Goal: Information Seeking & Learning: Learn about a topic

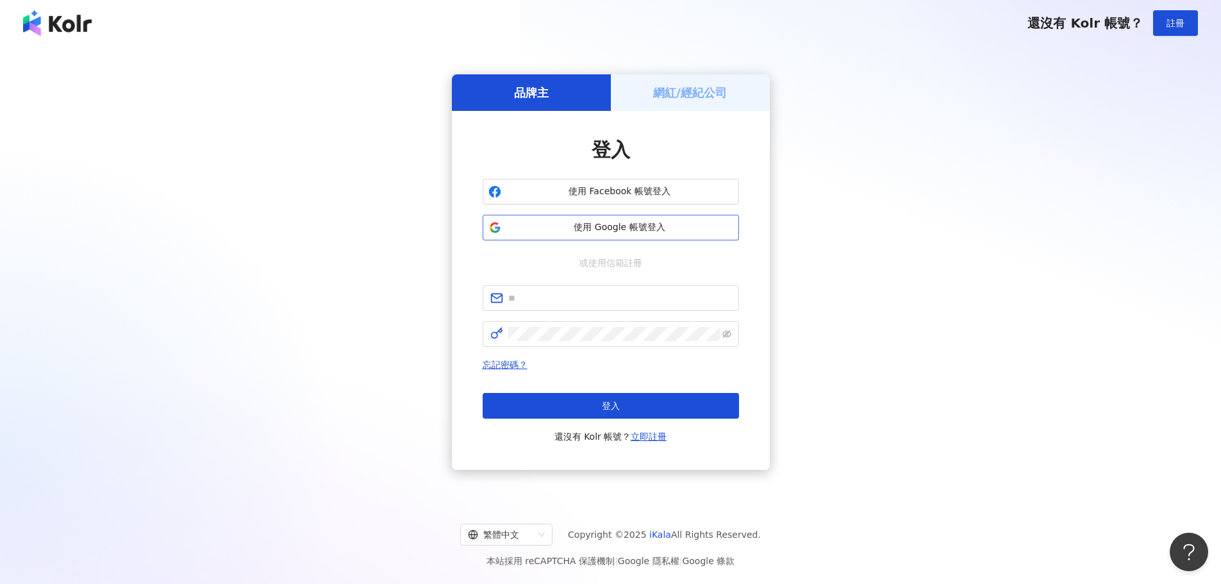
click at [671, 230] on span "使用 Google 帳號登入" at bounding box center [619, 227] width 227 height 13
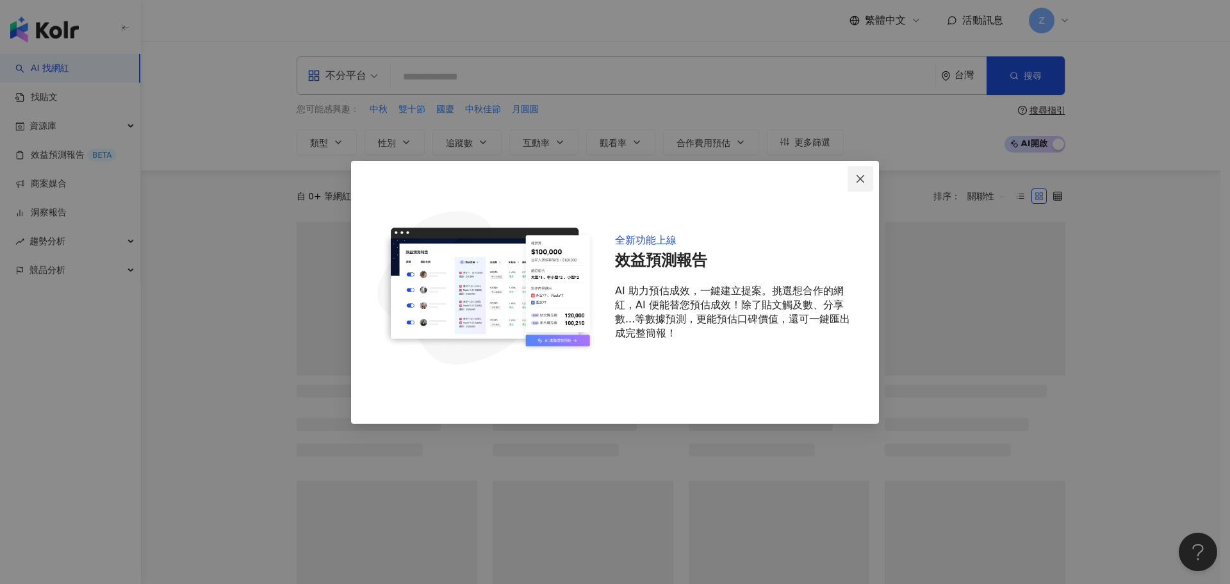
click at [861, 184] on icon "close" at bounding box center [860, 179] width 10 height 10
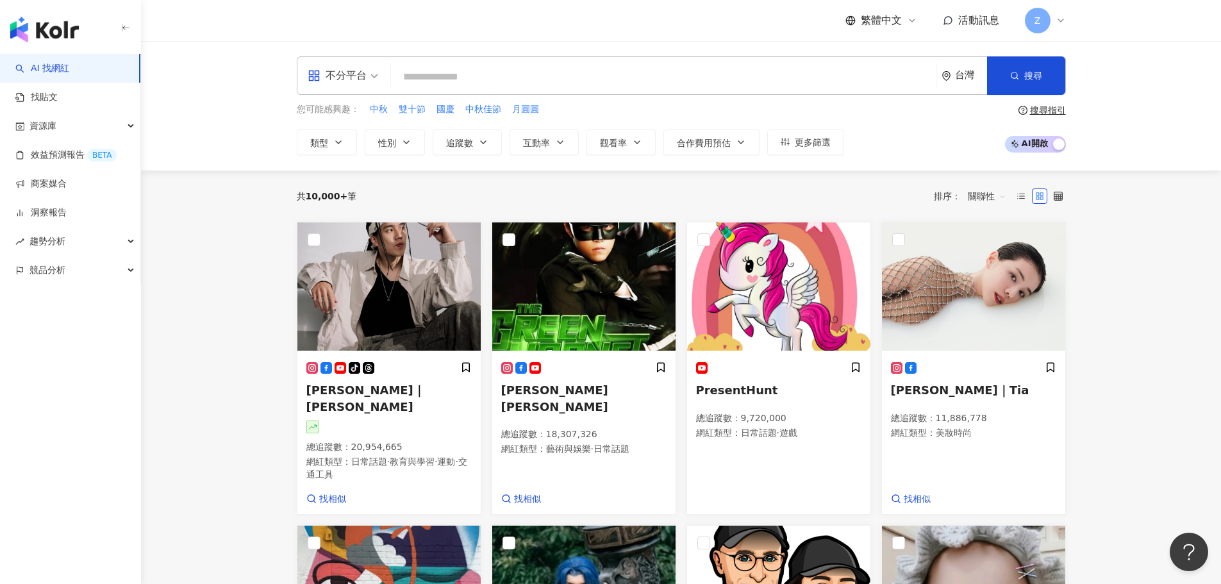
click at [1057, 22] on icon at bounding box center [1060, 20] width 10 height 10
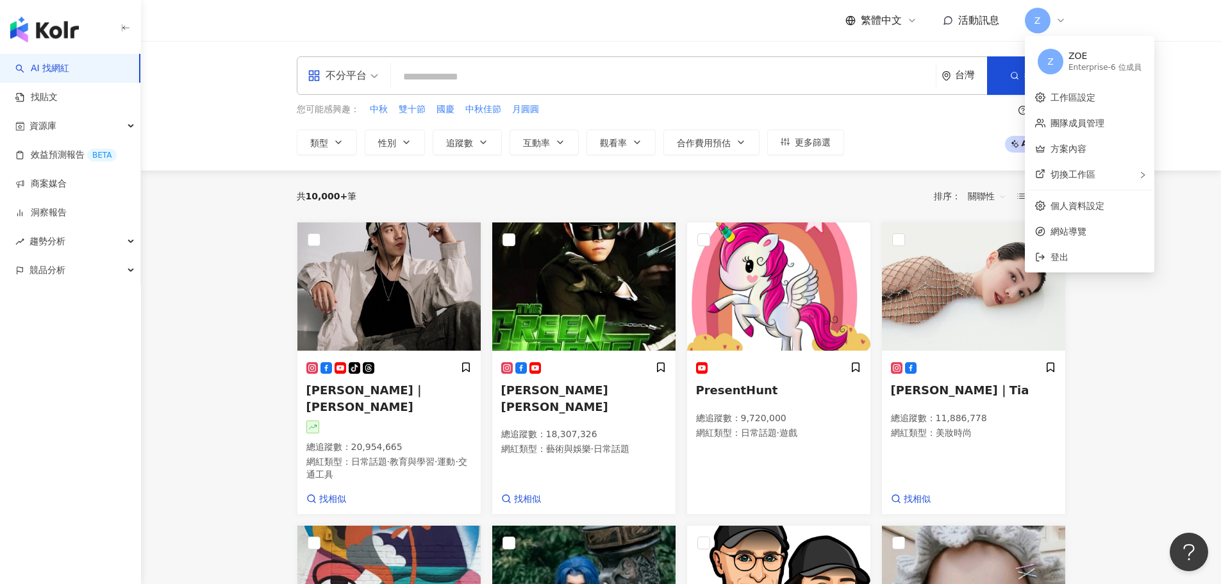
click at [1058, 21] on icon at bounding box center [1060, 20] width 10 height 10
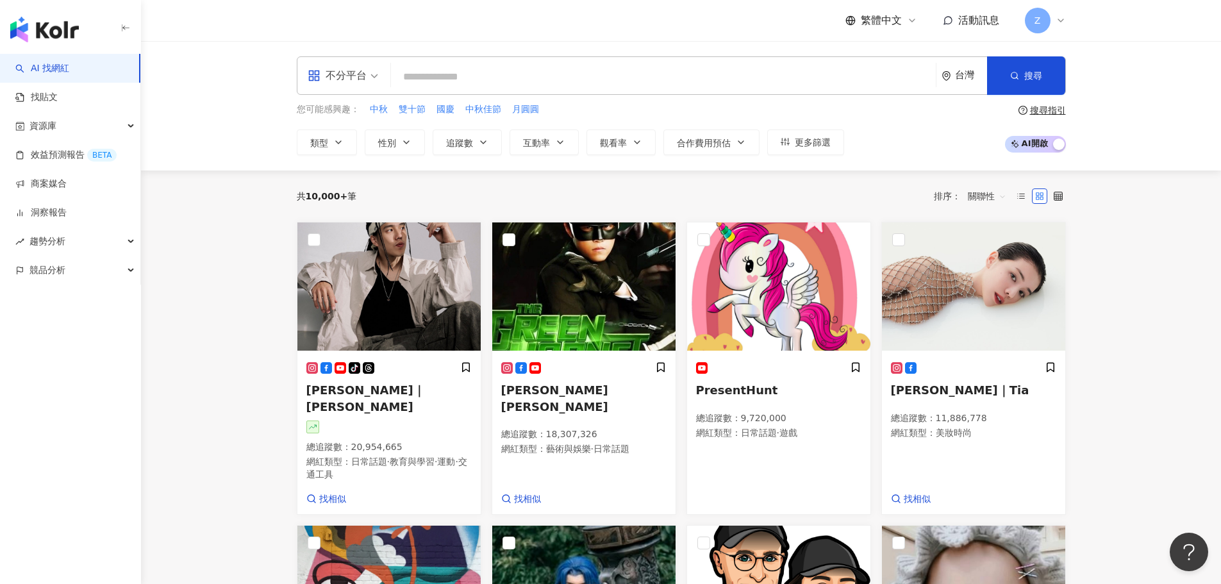
click at [427, 80] on input "search" at bounding box center [663, 77] width 534 height 24
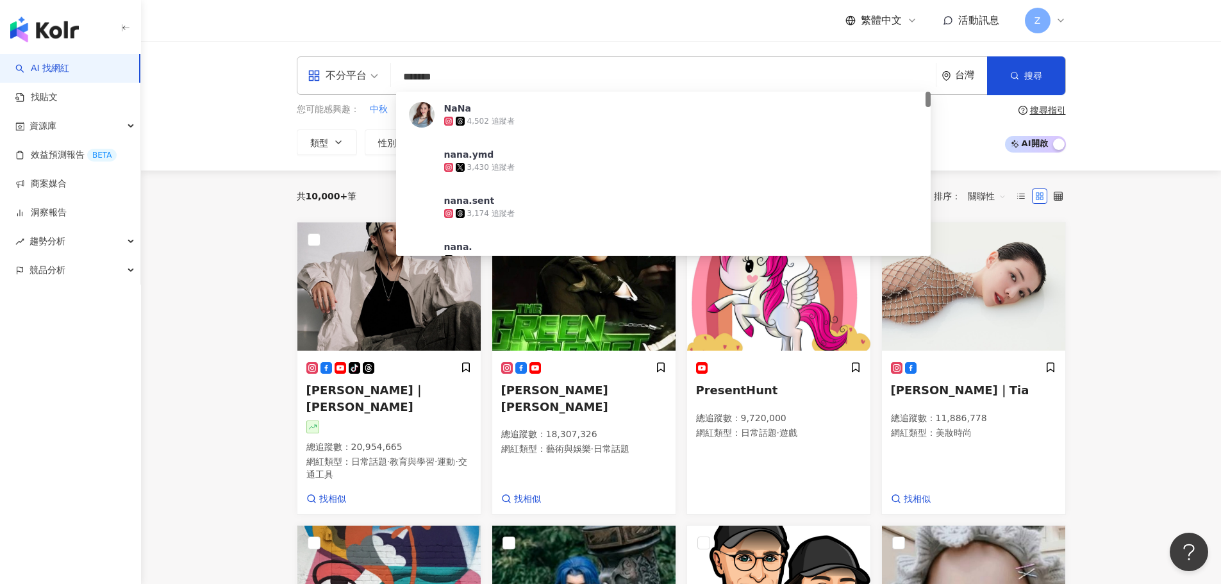
type input "********"
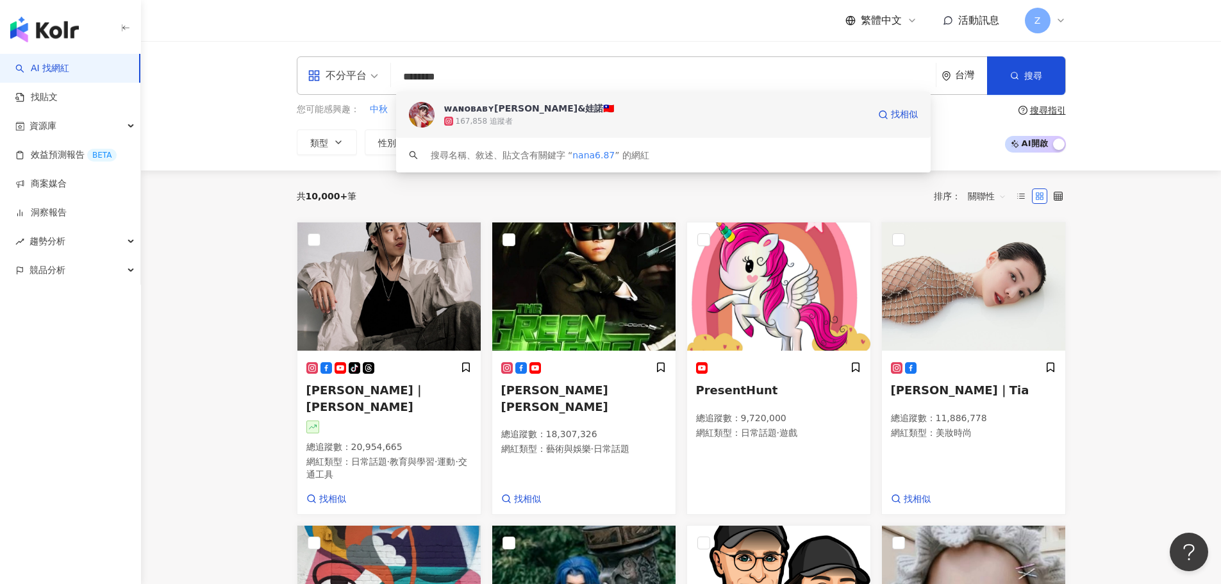
click at [536, 113] on div "ᴡᴀɴᴏʙᴀʙʏ李娜娜&娃諾🇹🇼" at bounding box center [529, 108] width 170 height 13
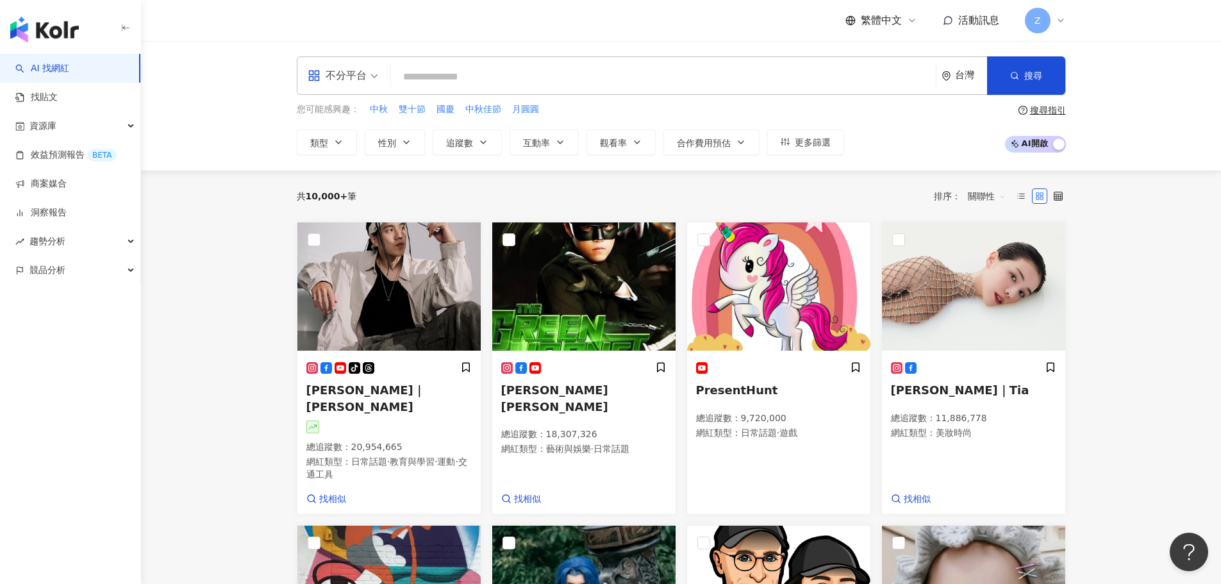
click at [729, 67] on input "search" at bounding box center [663, 77] width 534 height 24
type input "*"
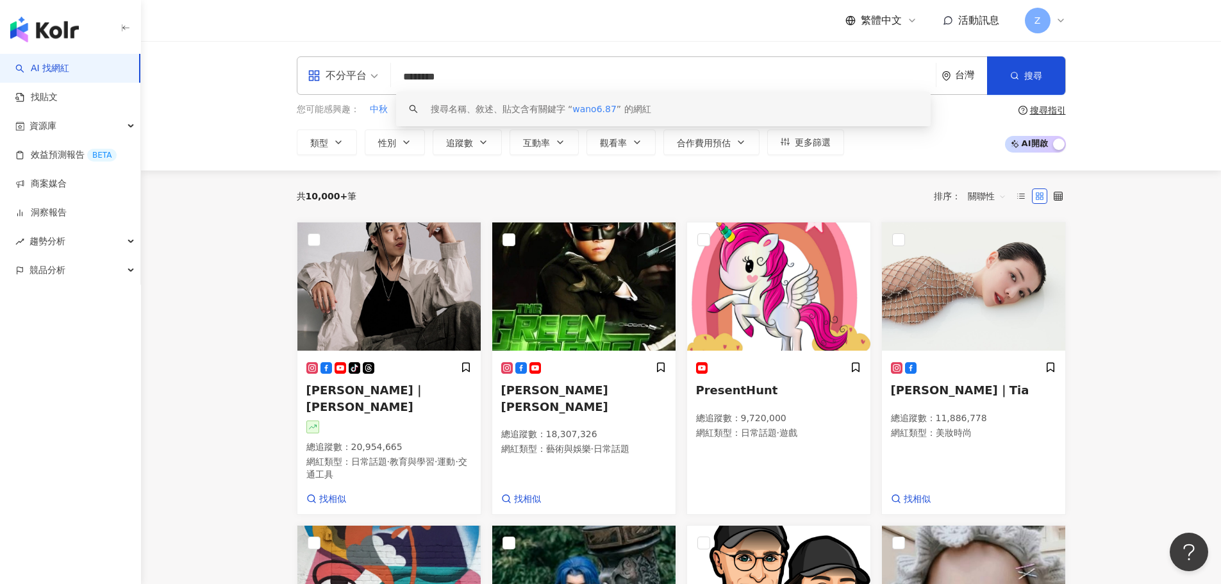
click at [653, 117] on div "搜尋名稱、敘述、貼文含有關鍵字 “ wano6.87 ” 的網紅" at bounding box center [663, 109] width 534 height 35
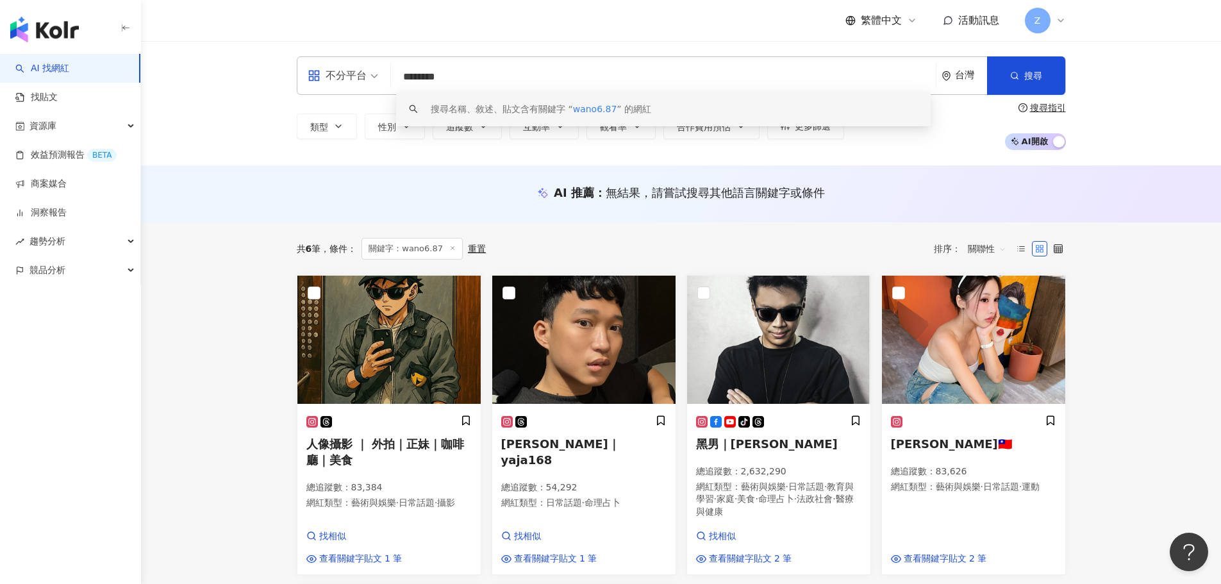
scroll to position [1, 0]
drag, startPoint x: 473, startPoint y: 81, endPoint x: 367, endPoint y: 99, distance: 107.3
click at [367, 99] on div "不分平台 ******** 台灣 搜尋 keyword 搜尋名稱、敘述、貼文含有關鍵字 “ wano6.87 ” 的網紅 類型 性別 追蹤數 互動率 觀看率 …" at bounding box center [681, 103] width 820 height 94
type input "**********"
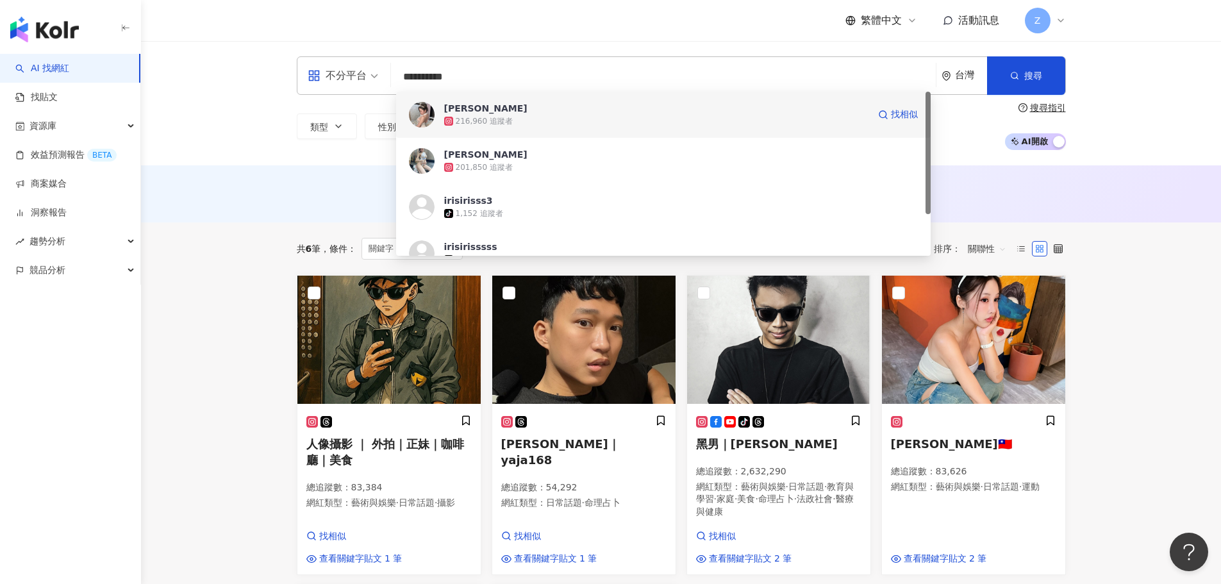
click at [488, 113] on span "[PERSON_NAME]" at bounding box center [656, 108] width 424 height 13
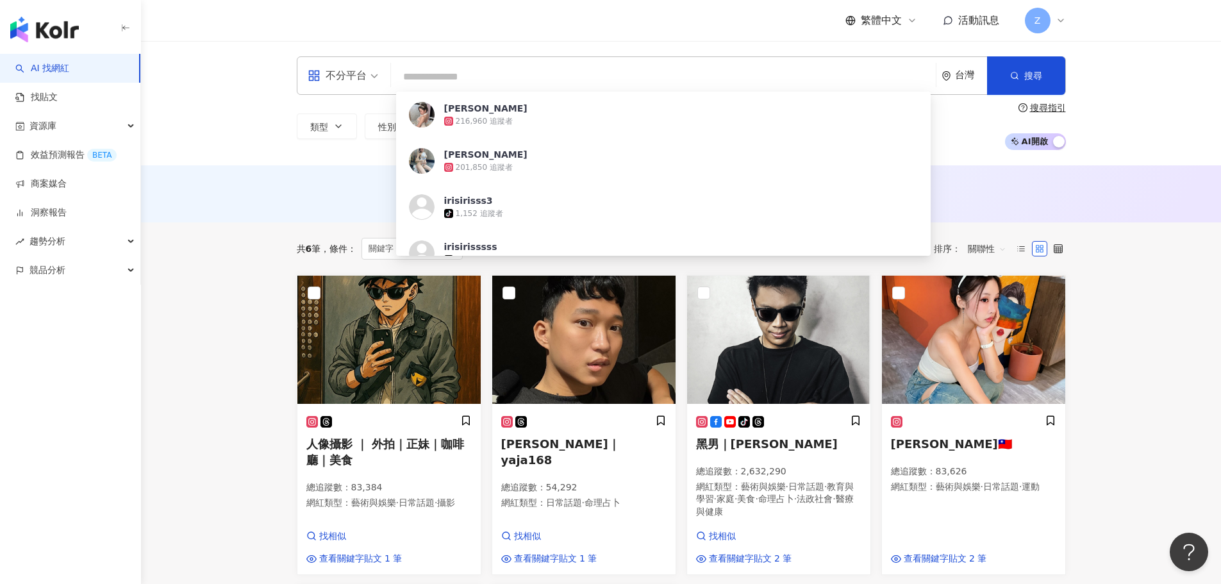
scroll to position [0, 0]
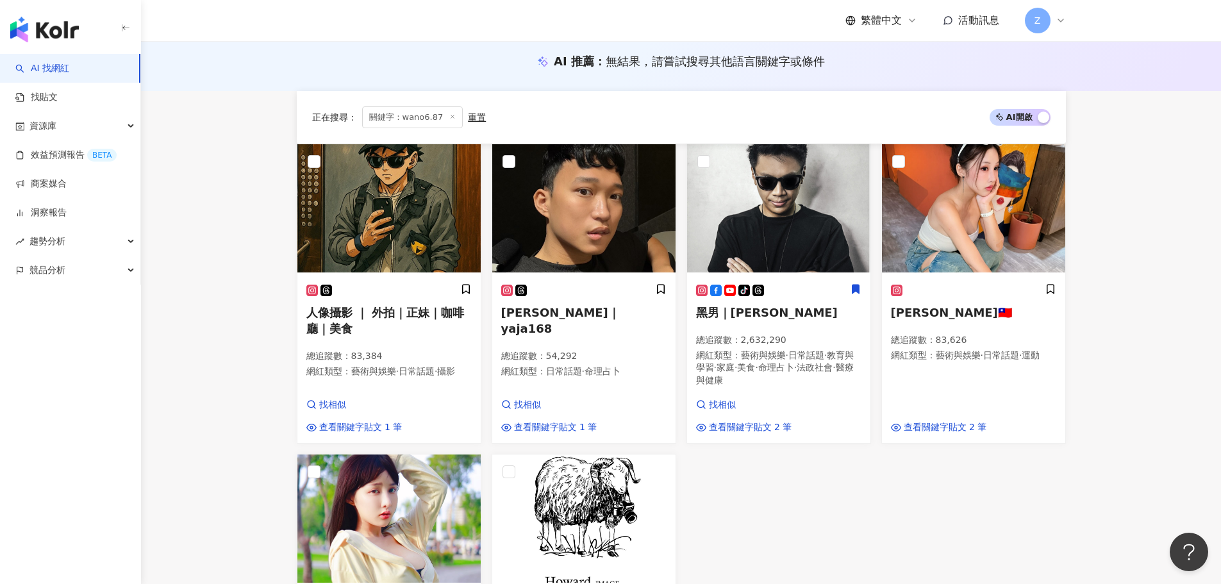
scroll to position [320, 0]
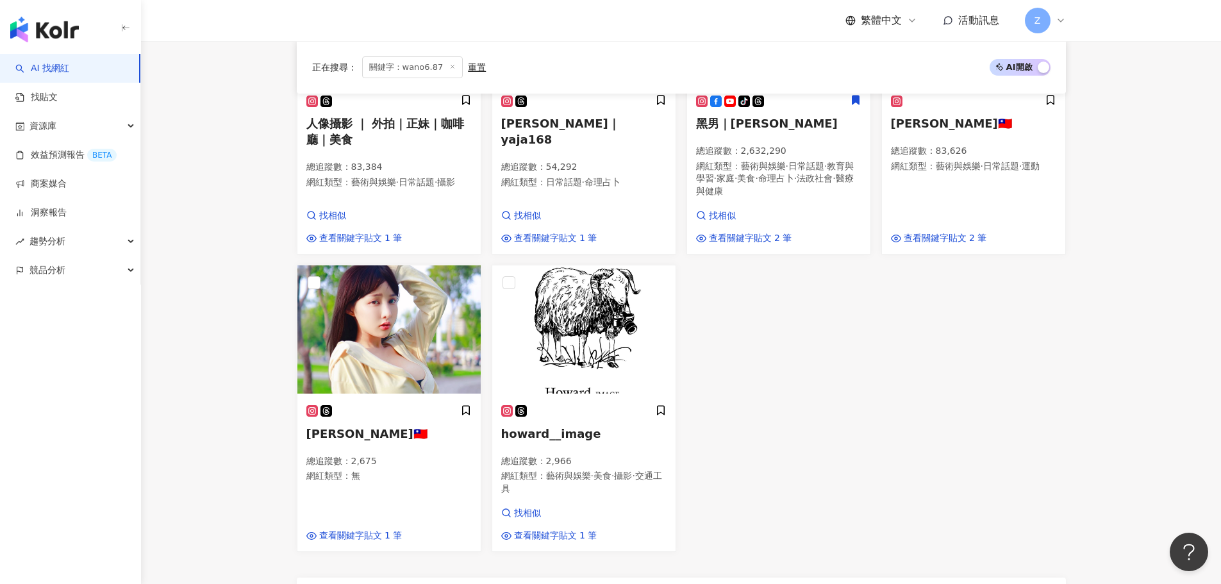
click at [905, 393] on div "人像攝影 ｜ 外拍｜正妹｜咖啡廳｜美食 總追蹤數 ： 83,384 網紅類型 ： 藝術與娛樂 · 日常話題 · 攝影 找相似 查看關鍵字貼文 1 筆 葉介｜y…" at bounding box center [681, 253] width 779 height 597
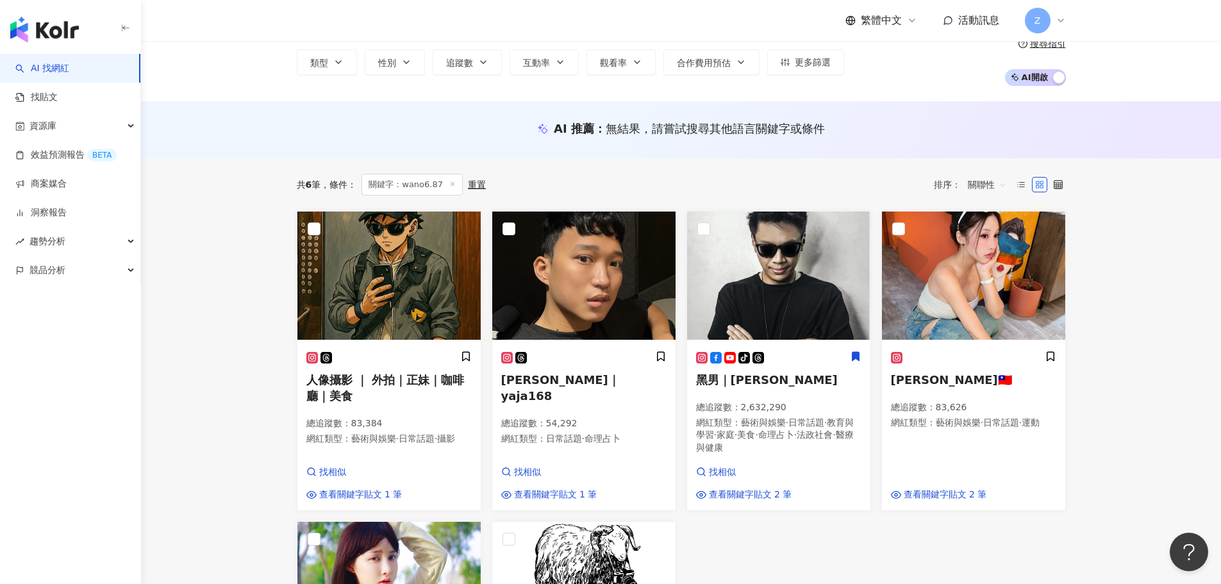
scroll to position [0, 0]
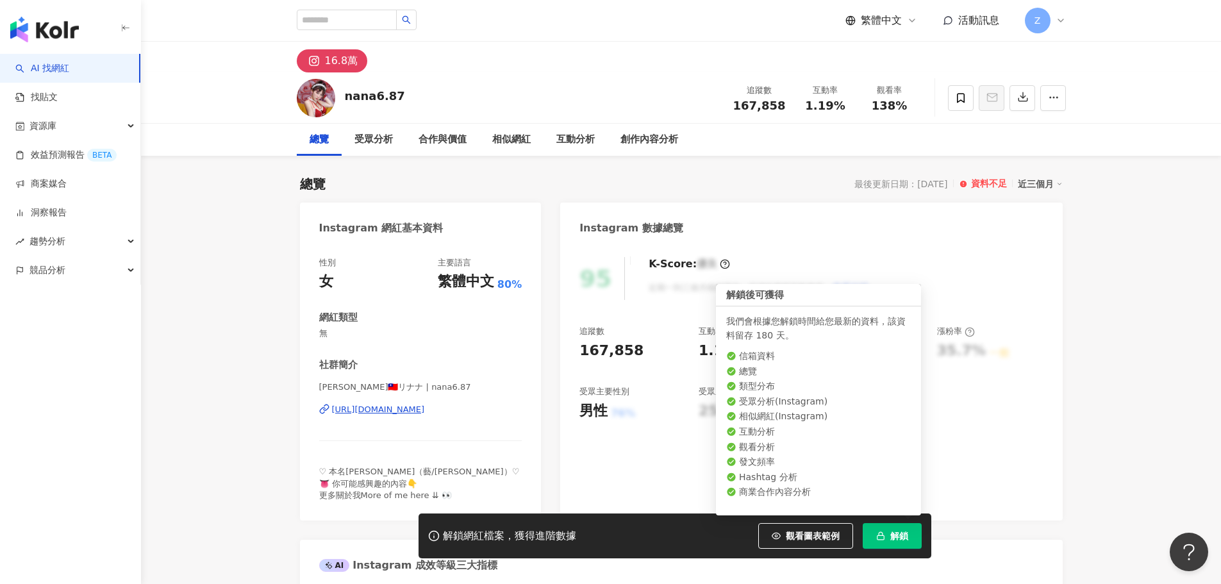
click at [900, 541] on span "解鎖" at bounding box center [899, 536] width 18 height 10
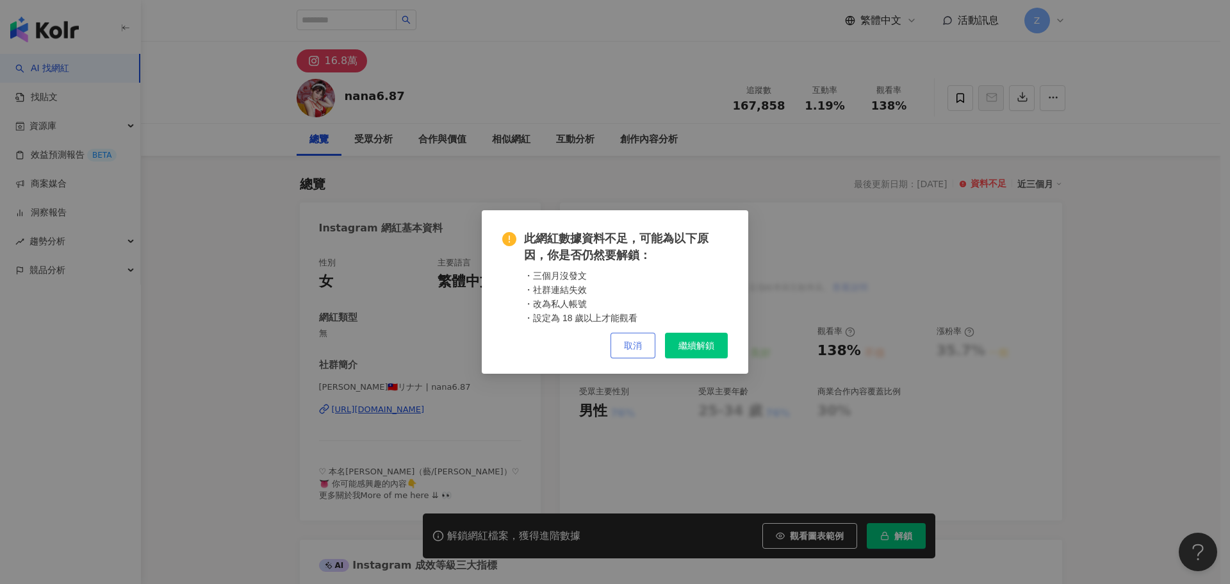
click at [645, 357] on button "取消" at bounding box center [633, 346] width 45 height 26
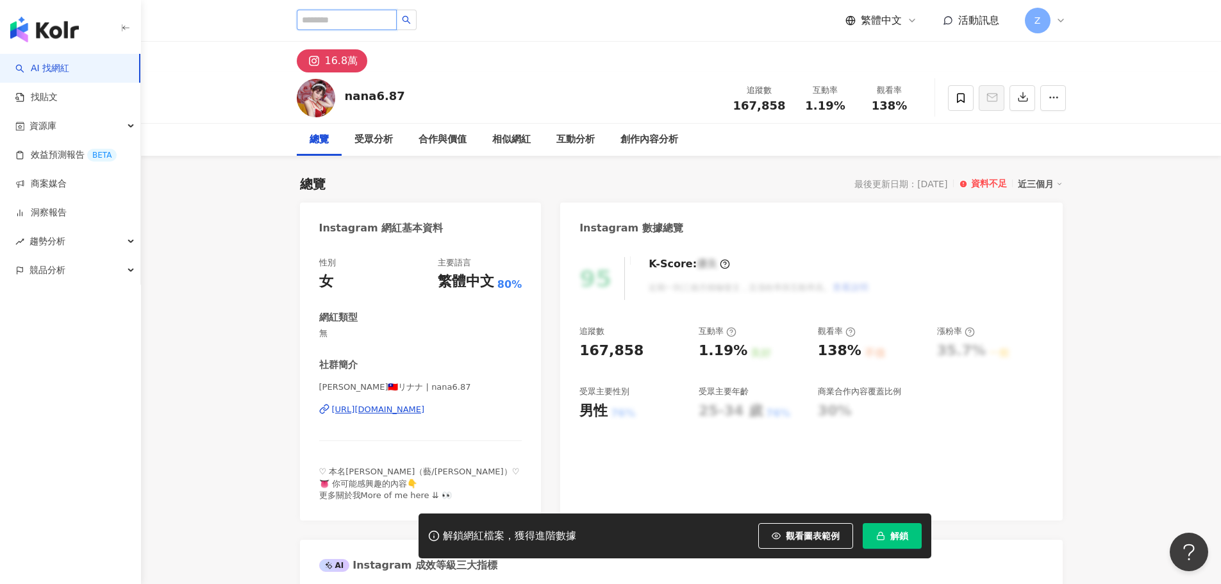
click at [335, 19] on input "search" at bounding box center [347, 20] width 100 height 21
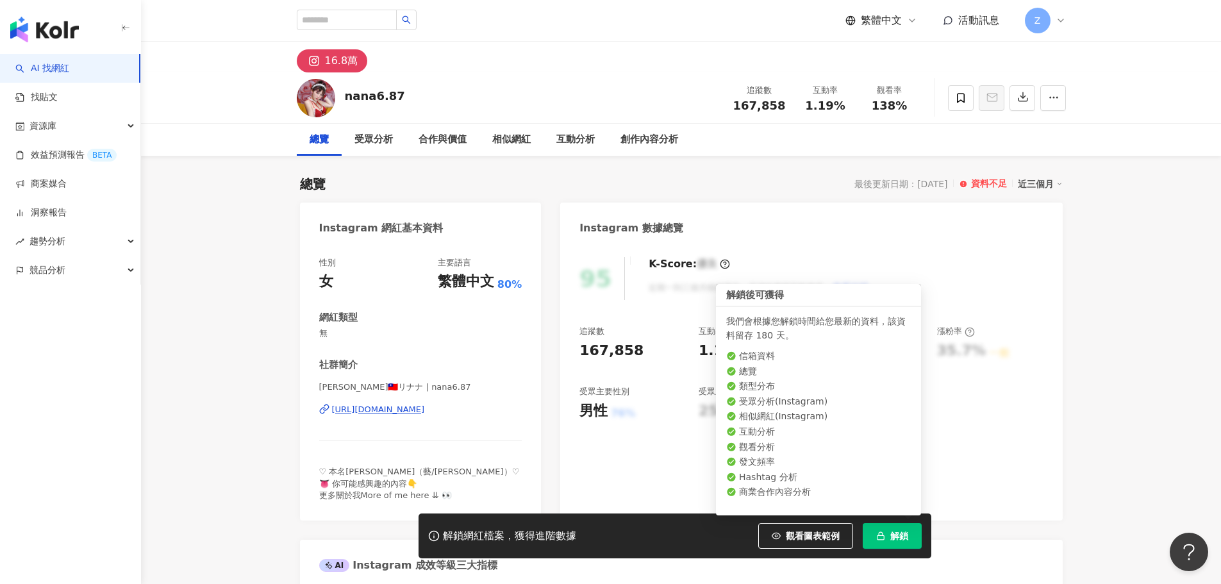
click at [873, 538] on button "解鎖" at bounding box center [891, 536] width 59 height 26
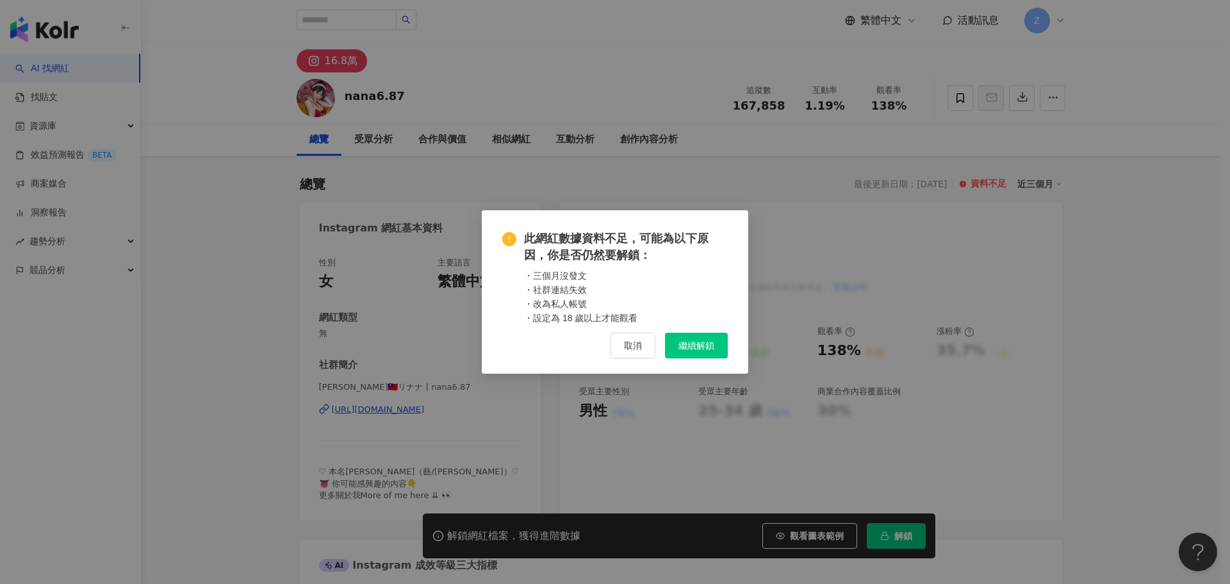
drag, startPoint x: 637, startPoint y: 354, endPoint x: 434, endPoint y: 240, distance: 232.9
click at [633, 356] on button "取消" at bounding box center [633, 346] width 45 height 26
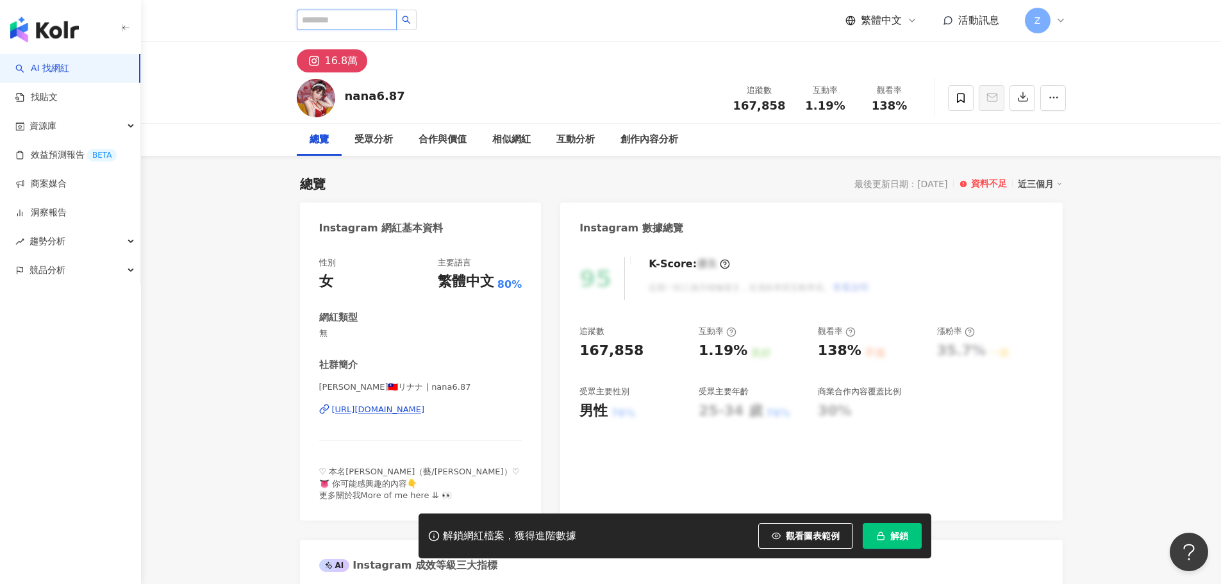
click at [383, 21] on input "search" at bounding box center [347, 20] width 100 height 21
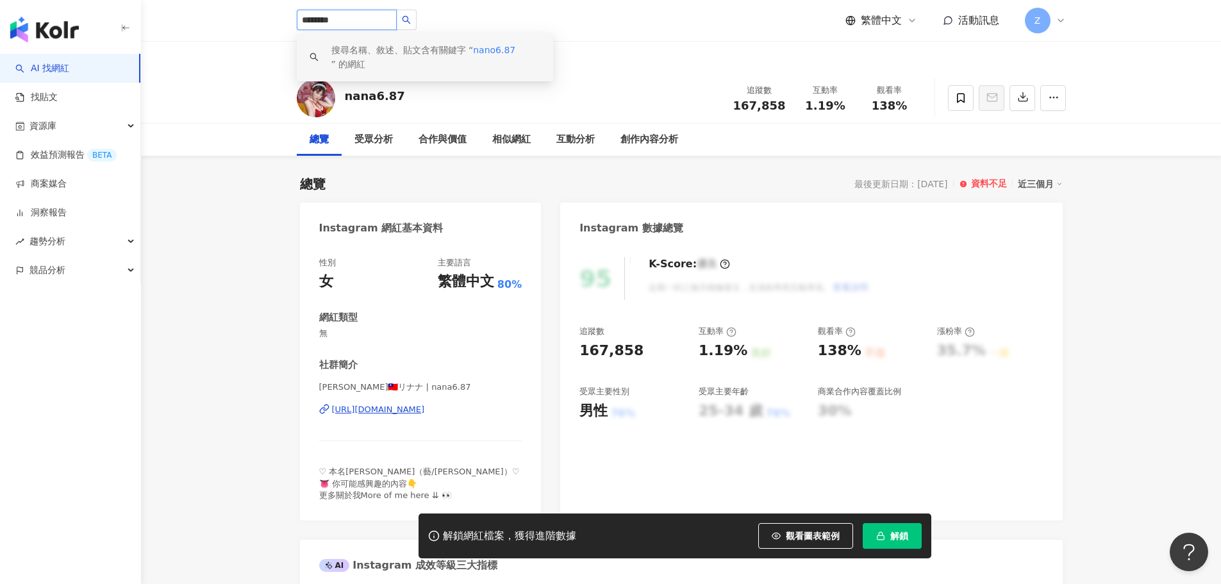
click at [306, 23] on input "********" at bounding box center [347, 20] width 100 height 21
type input "********"
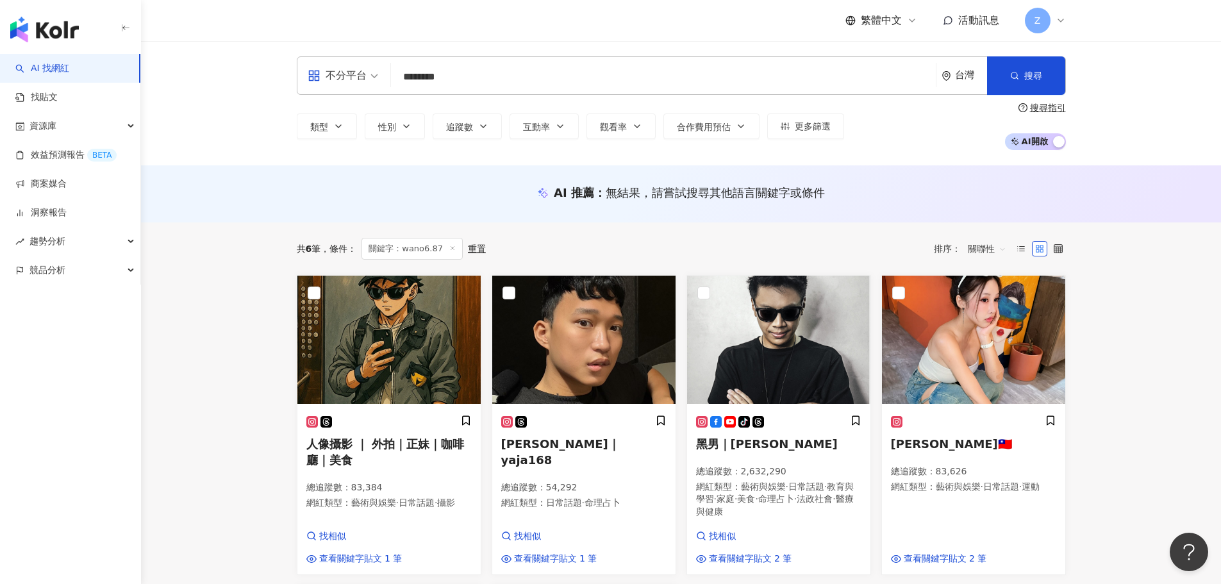
click at [529, 78] on input "********" at bounding box center [663, 77] width 534 height 24
drag, startPoint x: 427, startPoint y: 79, endPoint x: 404, endPoint y: 81, distance: 22.6
click at [404, 80] on input "********" at bounding box center [663, 77] width 534 height 24
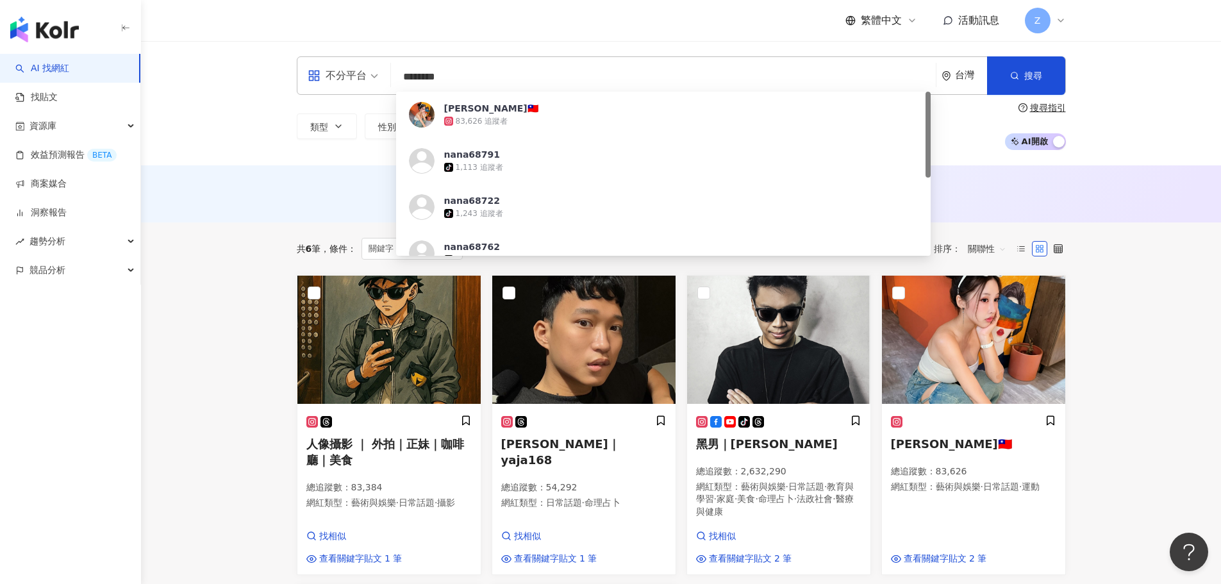
type input "*********"
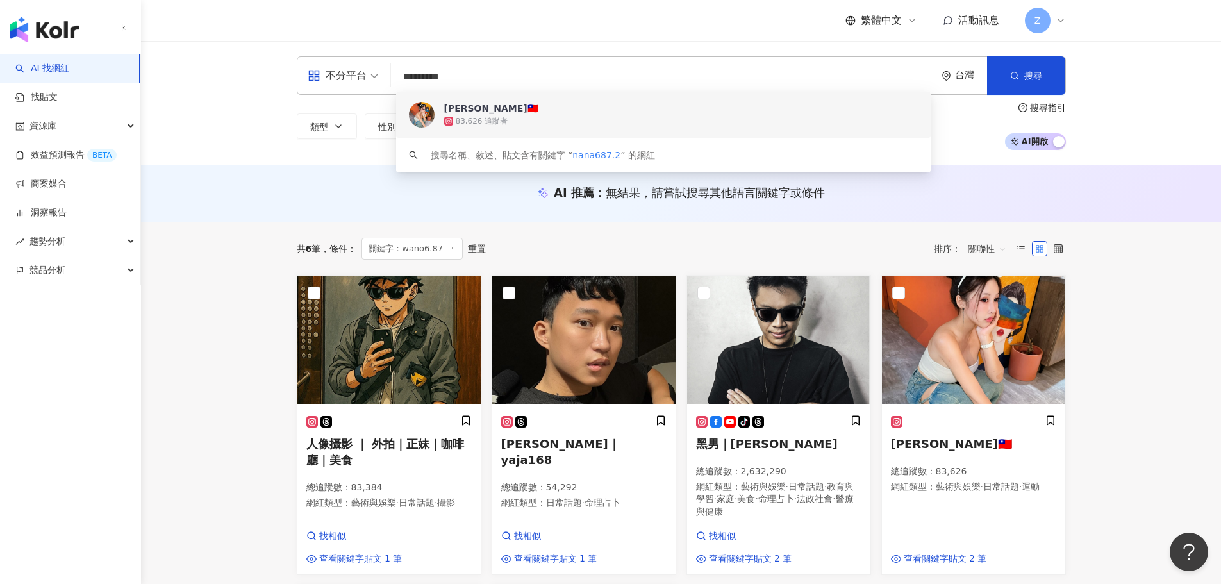
click at [570, 124] on div "83,626 追蹤者" at bounding box center [680, 121] width 473 height 13
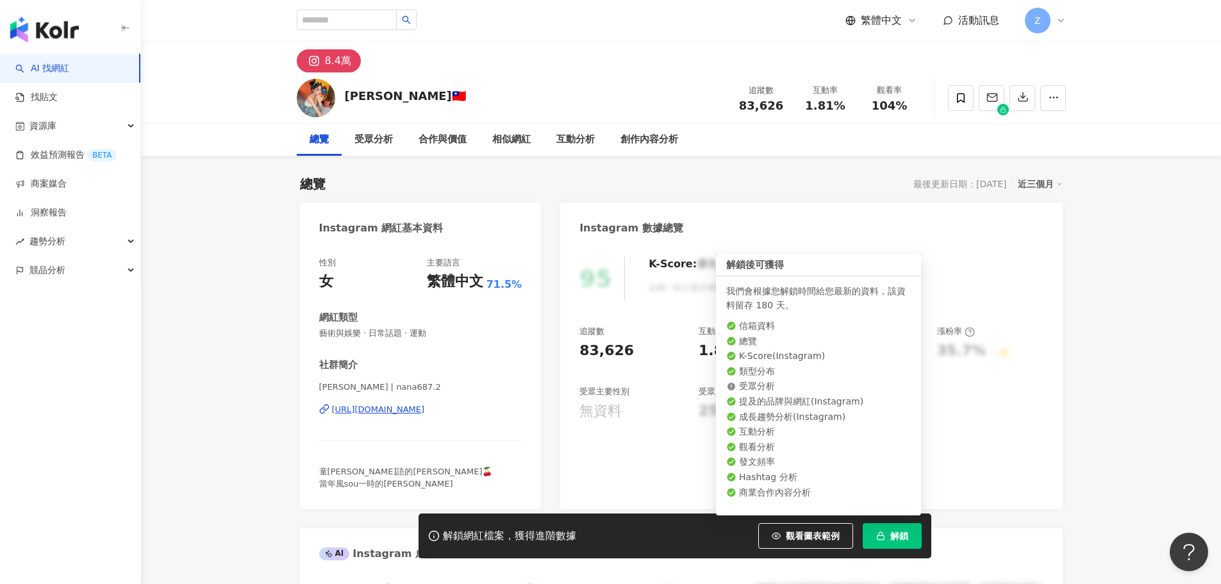
click at [884, 534] on icon "button" at bounding box center [880, 535] width 9 height 9
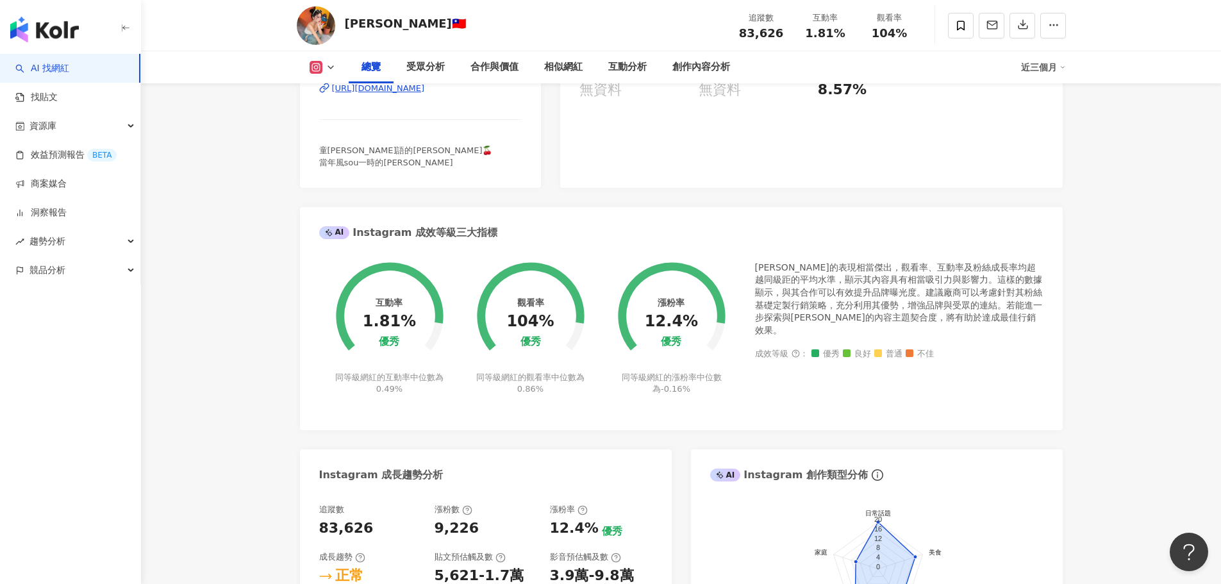
scroll to position [513, 0]
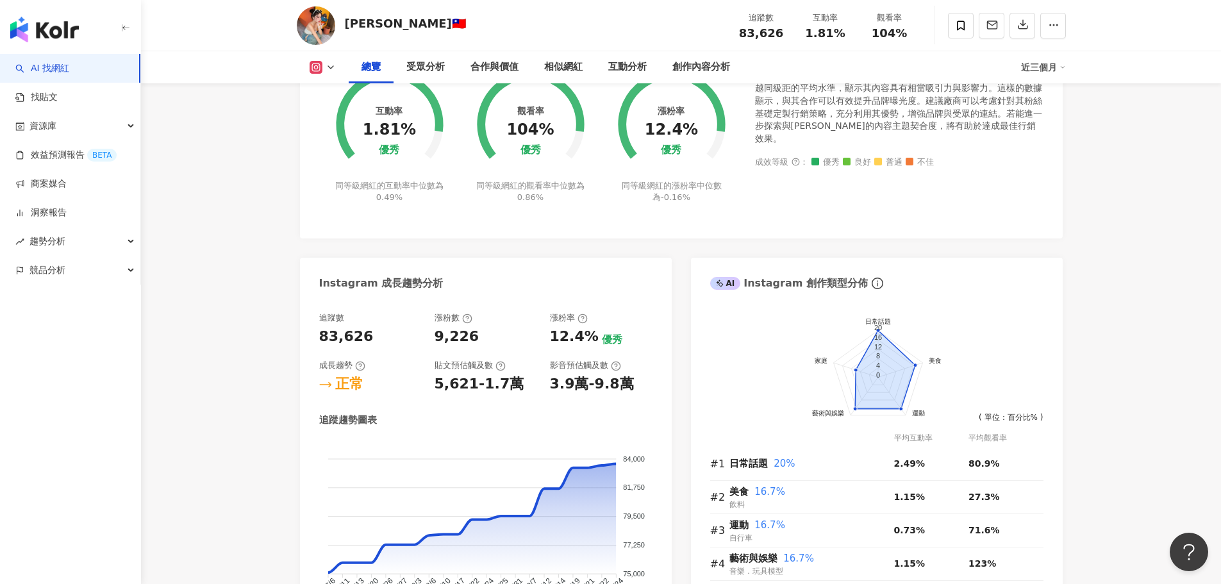
click at [1042, 70] on div "近三個月" at bounding box center [1043, 67] width 45 height 21
click at [1049, 117] on link "近六個月" at bounding box center [1049, 121] width 36 height 14
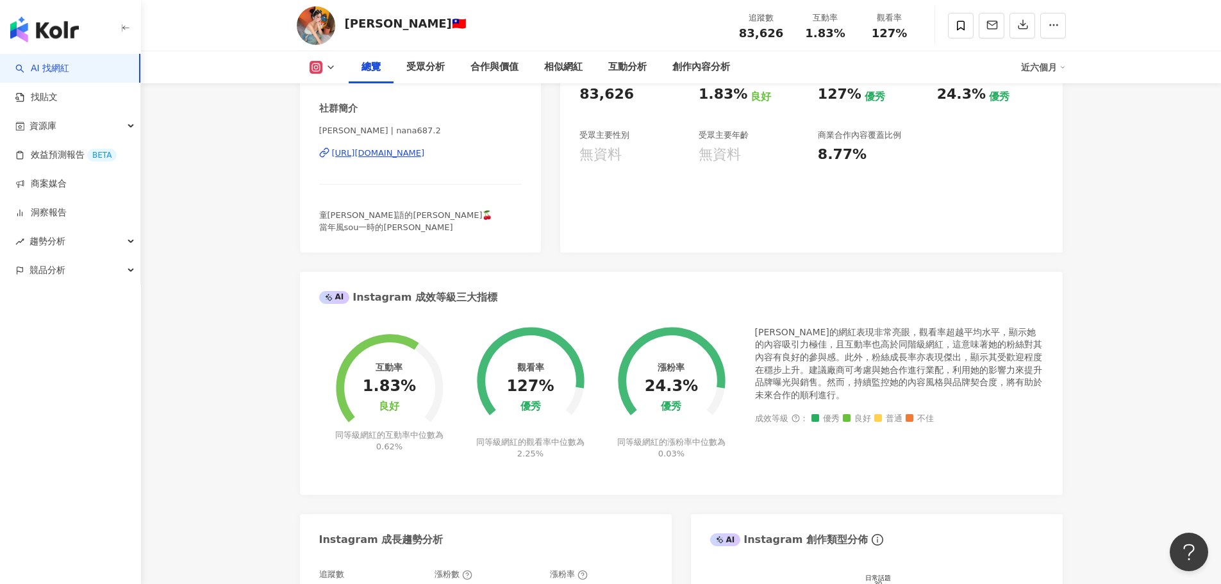
scroll to position [192, 0]
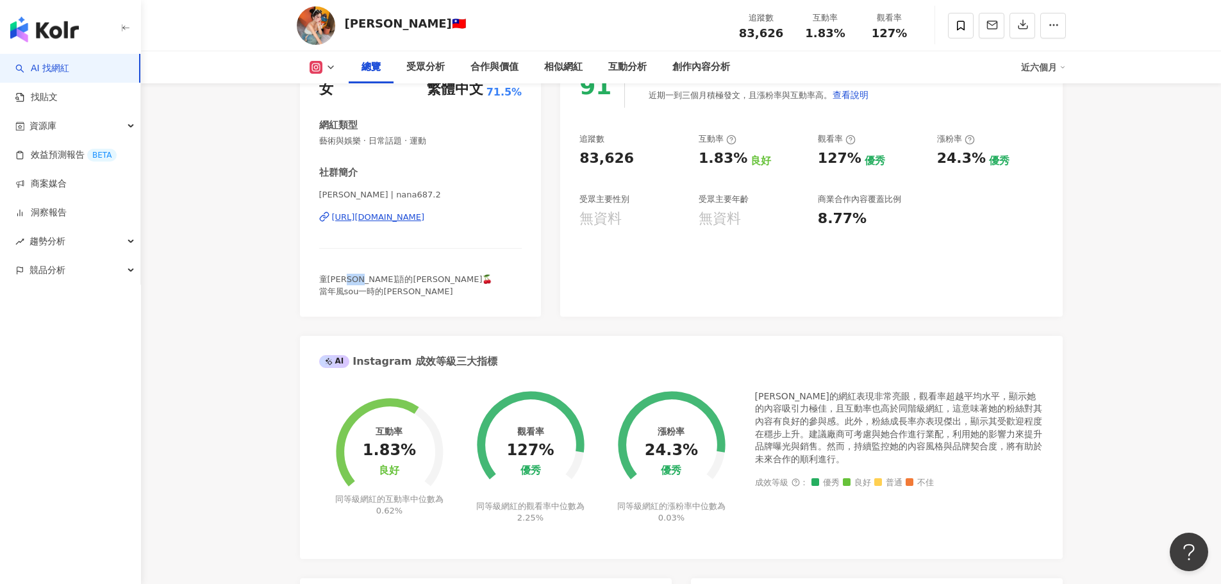
drag, startPoint x: 360, startPoint y: 280, endPoint x: 393, endPoint y: 297, distance: 37.2
click at [388, 276] on span "童顏童語的蔡雨潼🍒 當年風sou一時的李娜娜本尊oᴗOಣ" at bounding box center [406, 284] width 174 height 21
drag, startPoint x: 386, startPoint y: 292, endPoint x: 368, endPoint y: 299, distance: 19.3
click at [385, 292] on span "童顏童語的蔡雨潼🍒 當年風sou一時的李娜娜本尊oᴗOಣ" at bounding box center [406, 284] width 174 height 21
drag, startPoint x: 384, startPoint y: 292, endPoint x: 409, endPoint y: 289, distance: 25.1
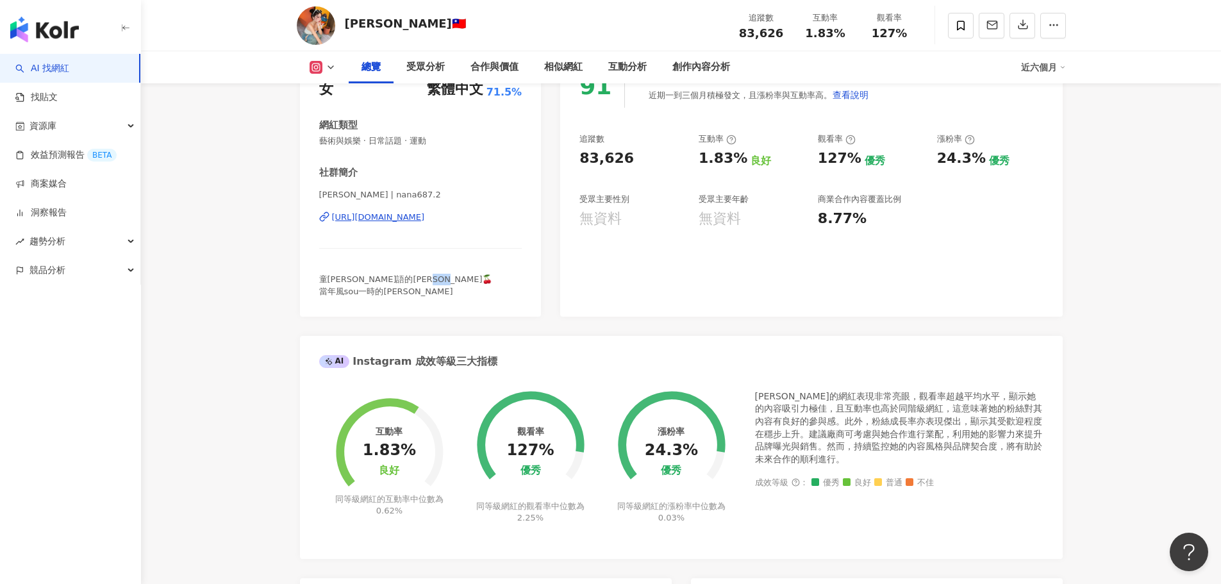
click at [409, 289] on span "童顏童語的蔡雨潼🍒 當年風sou一時的李娜娜本尊oᴗOಣ" at bounding box center [406, 284] width 174 height 21
click at [429, 308] on div "性別 女 主要語言 繁體中文 71.5% 網紅類型 藝術與娛樂 · 日常話題 · 運動 社群簡介 蔡雨潼Nana | nana687.2 https://ww…" at bounding box center [421, 184] width 242 height 265
drag, startPoint x: 384, startPoint y: 293, endPoint x: 406, endPoint y: 300, distance: 22.9
click at [406, 300] on div "性別 女 主要語言 繁體中文 71.5% 網紅類型 藝術與娛樂 · 日常話題 · 運動 社群簡介 蔡雨潼Nana | nana687.2 https://ww…" at bounding box center [421, 184] width 242 height 265
drag, startPoint x: 383, startPoint y: 323, endPoint x: 367, endPoint y: 305, distance: 24.0
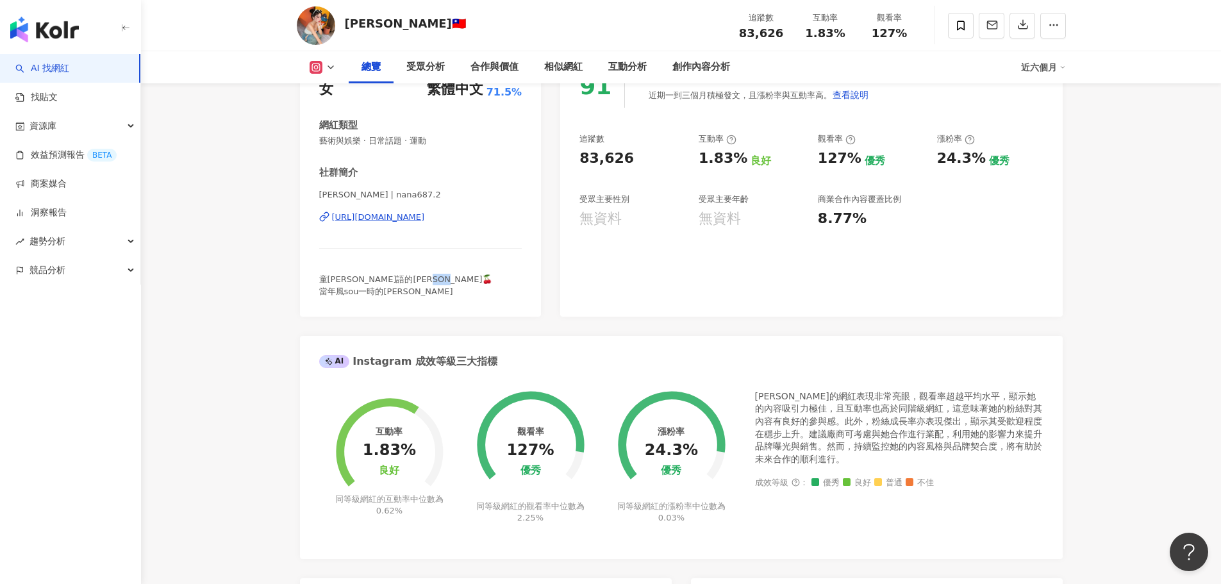
click at [381, 322] on div "Instagram 網紅基本資料 性別 女 主要語言 繁體中文 71.5% 網紅類型 藝術與娛樂 · 日常話題 · 運動 社群簡介 蔡雨潼Nana | nan…" at bounding box center [681, 485] width 762 height 951
drag, startPoint x: 360, startPoint y: 279, endPoint x: 387, endPoint y: 276, distance: 27.0
click at [387, 276] on span "童顏童語的蔡雨潼🍒 當年風sou一時的李娜娜本尊oᴗOಣ" at bounding box center [406, 284] width 174 height 21
click at [415, 311] on div "性別 女 主要語言 繁體中文 71.5% 網紅類型 藝術與娛樂 · 日常話題 · 運動 社群簡介 蔡雨潼Nana | nana687.2 https://ww…" at bounding box center [421, 184] width 242 height 265
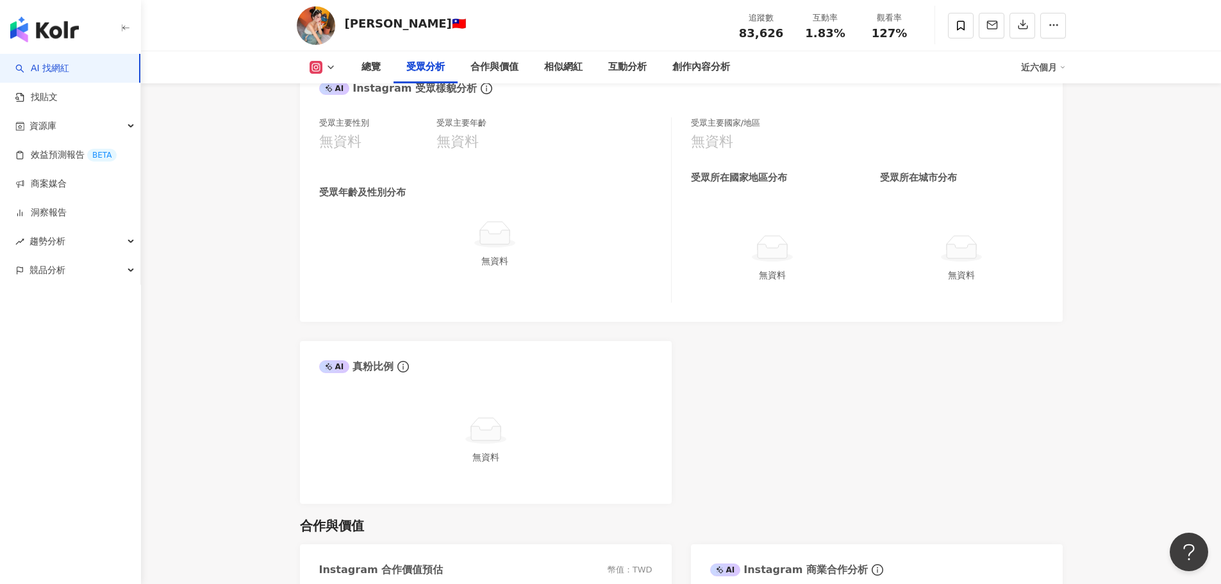
scroll to position [1217, 0]
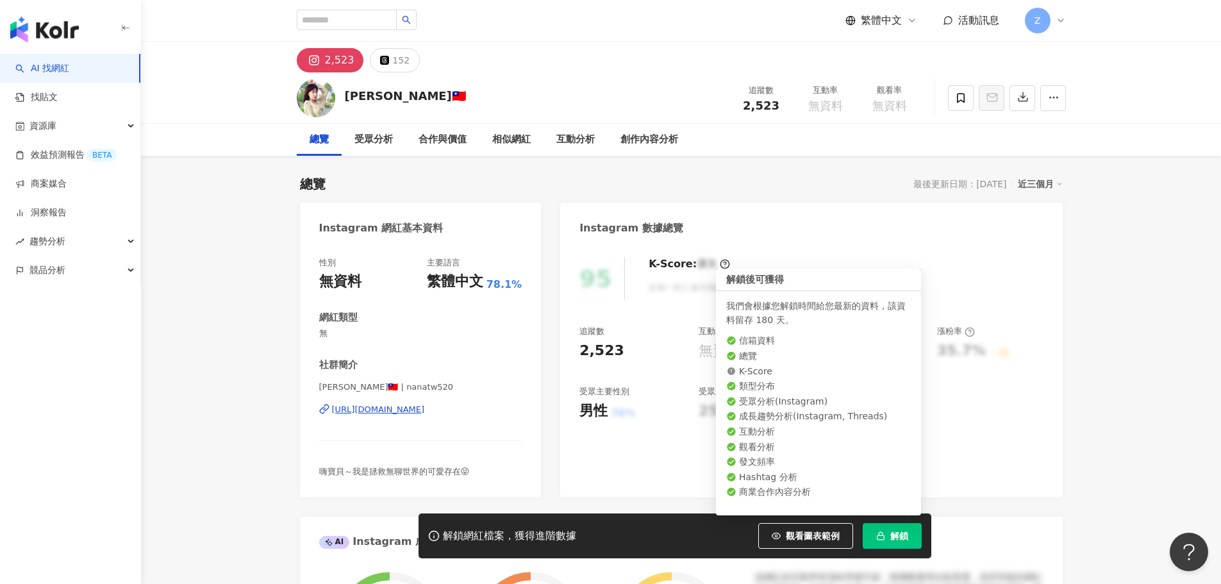
click at [907, 538] on span "解鎖" at bounding box center [899, 536] width 18 height 10
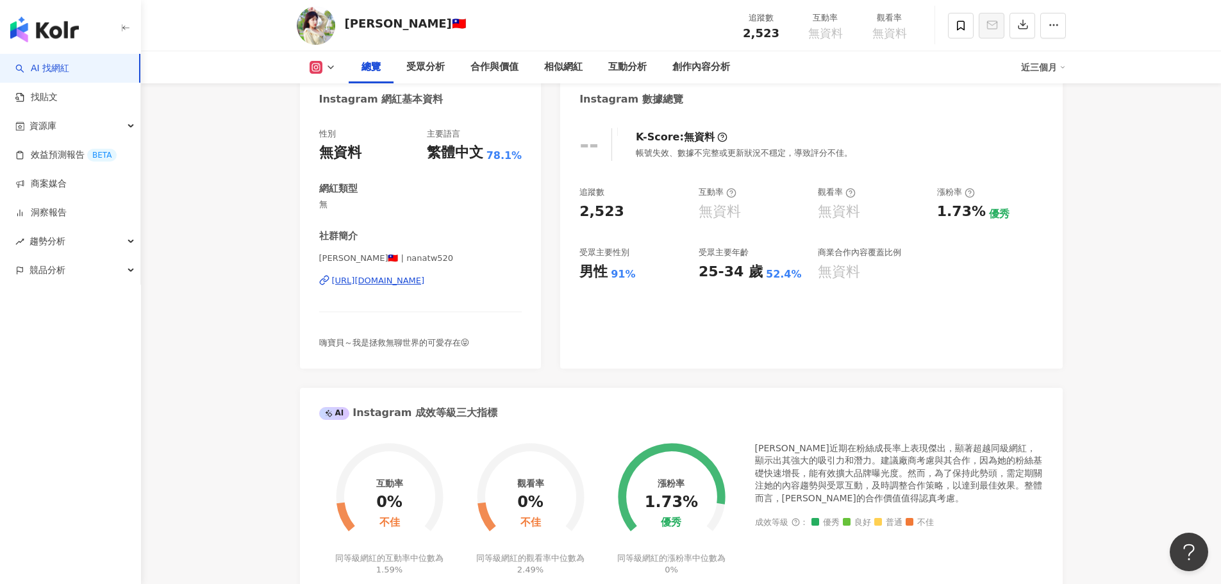
scroll to position [128, 0]
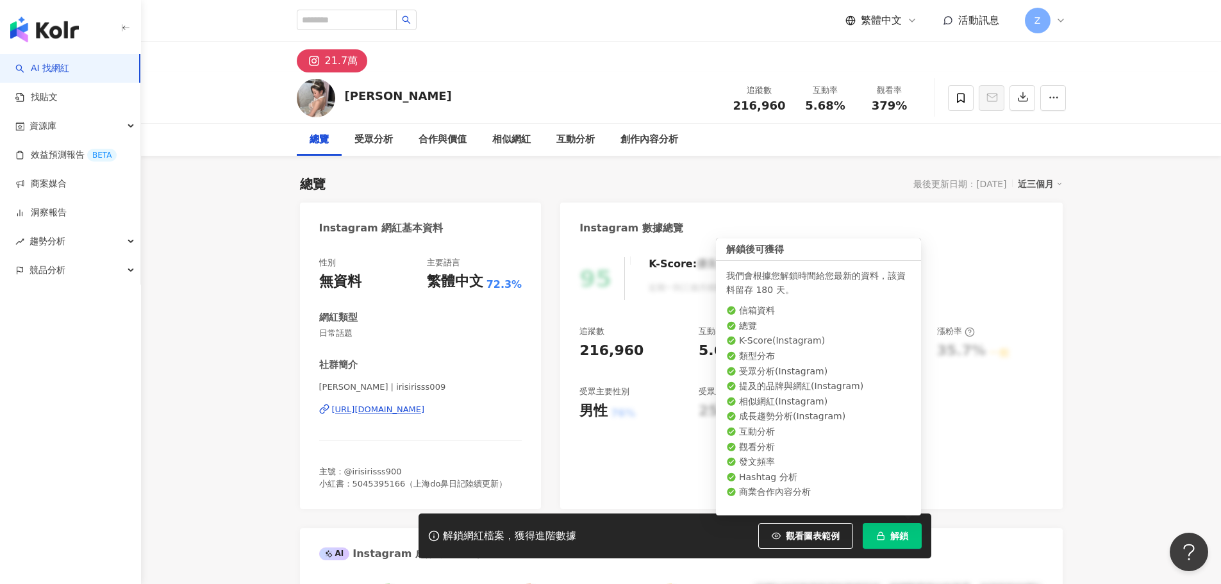
click at [890, 534] on span "解鎖" at bounding box center [899, 536] width 18 height 10
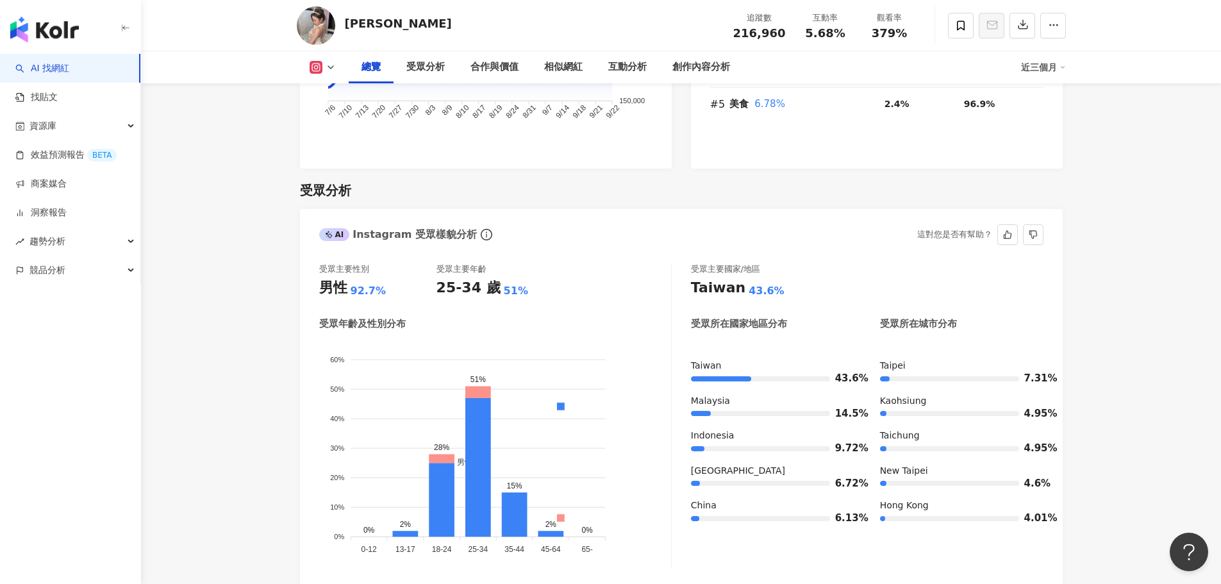
scroll to position [1025, 0]
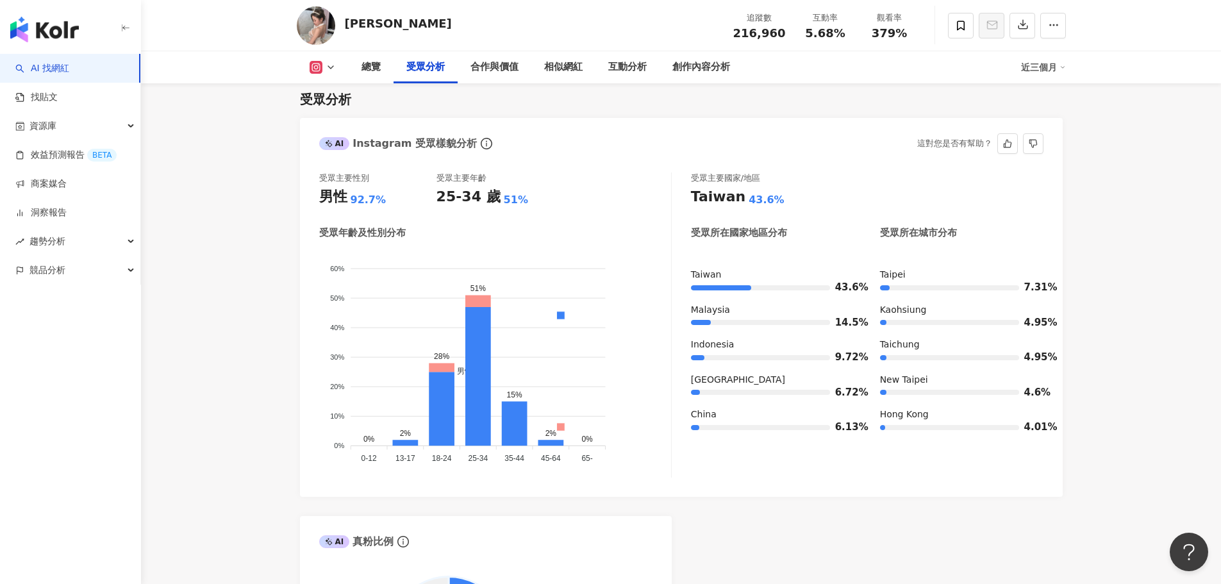
scroll to position [1089, 0]
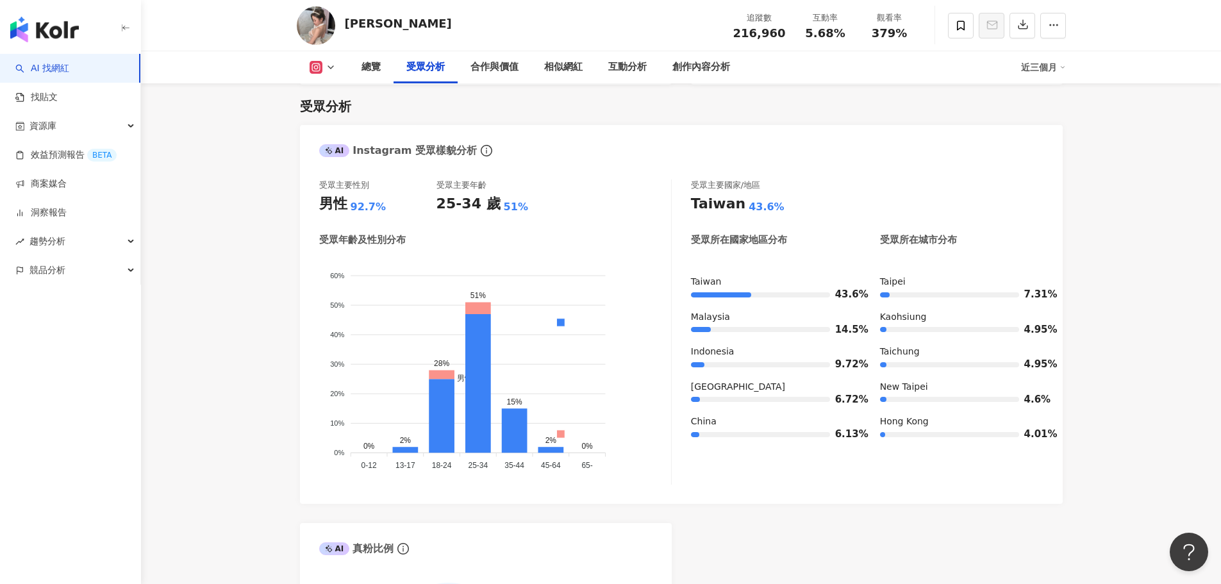
click at [316, 69] on rect at bounding box center [316, 68] width 10 height 10
click at [362, 93] on button "Instagram" at bounding box center [342, 91] width 77 height 18
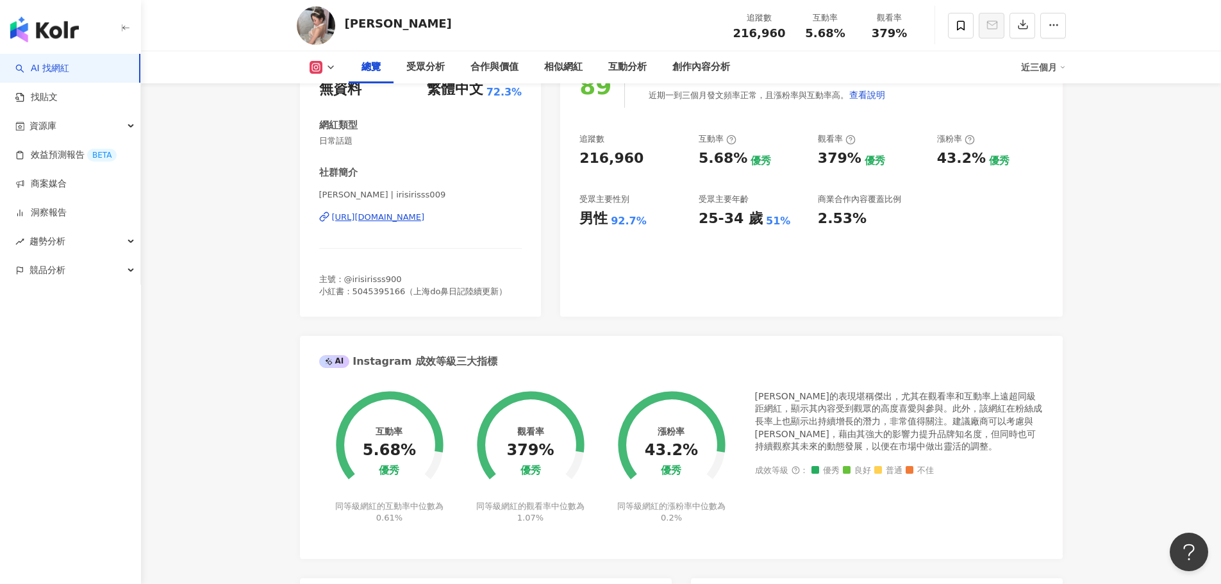
scroll to position [0, 0]
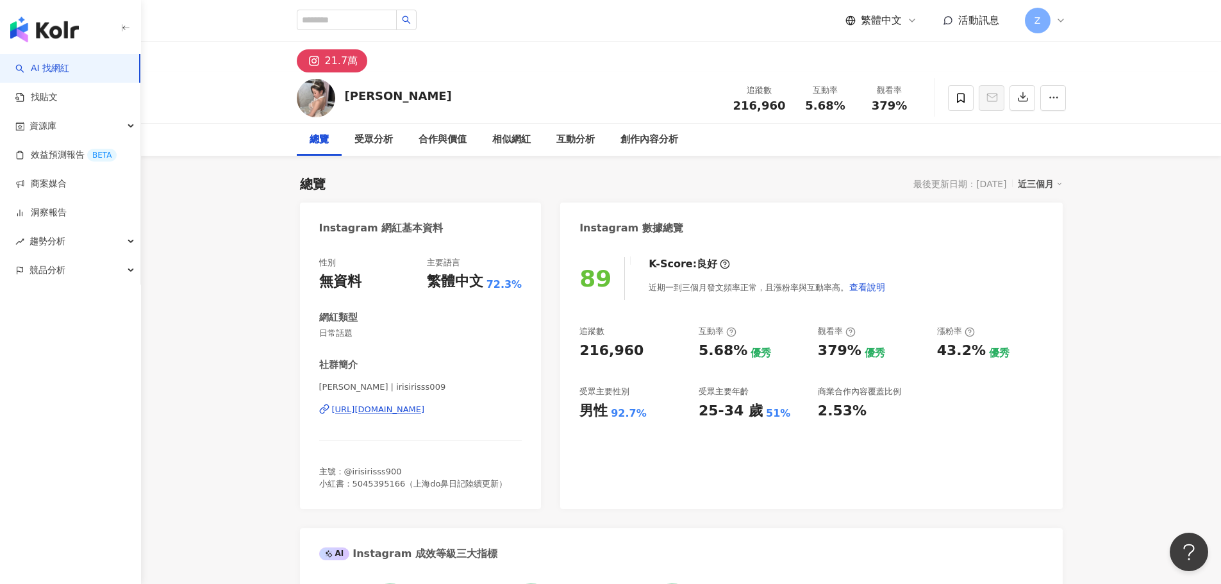
click at [381, 410] on div "[URL][DOMAIN_NAME]" at bounding box center [378, 410] width 93 height 12
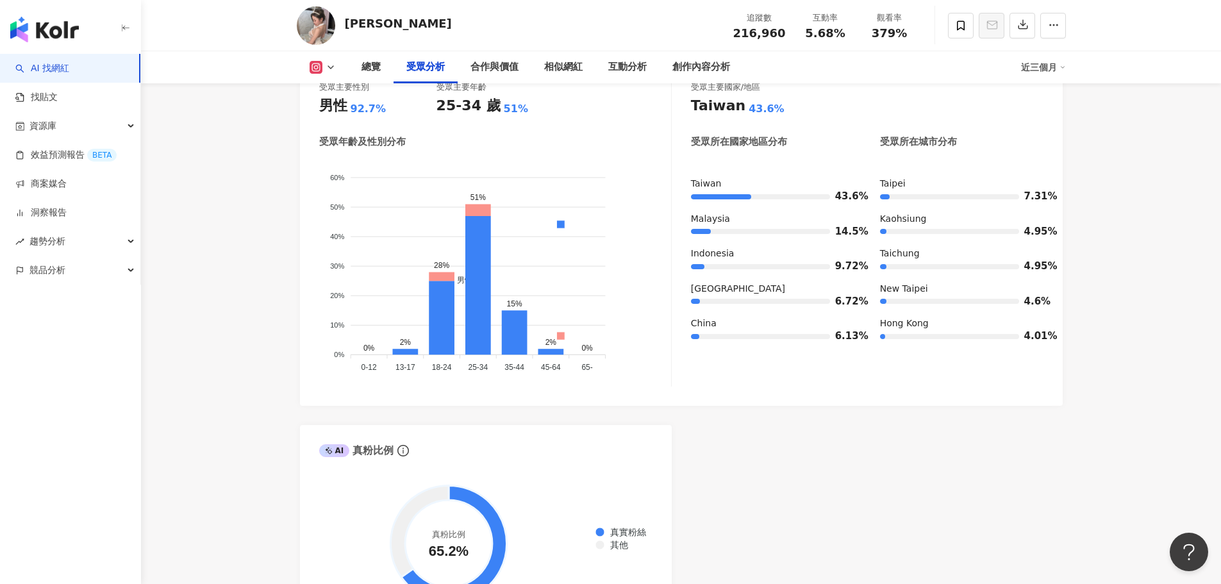
scroll to position [1217, 0]
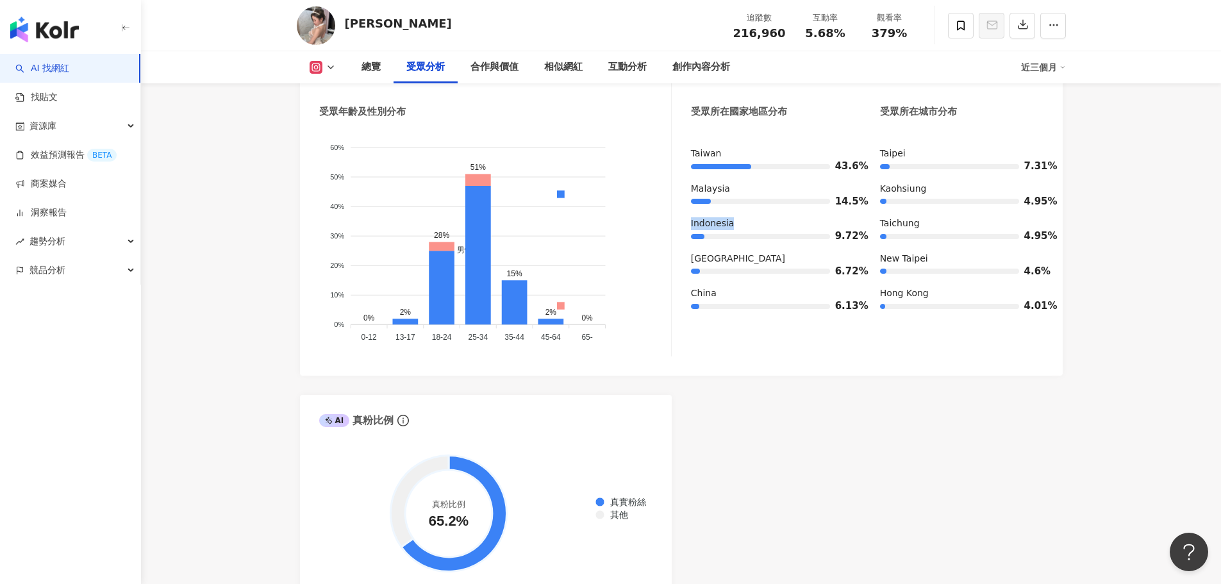
drag, startPoint x: 689, startPoint y: 203, endPoint x: 745, endPoint y: 195, distance: 56.3
click at [745, 195] on div "受眾主要性別 男性 92.7% 受眾主要年齡 25-34 歲 51% 受眾年齡及性別分布 男性 女性 60% 60% 50% 50% 40% 40% 30% …" at bounding box center [681, 203] width 724 height 305
click at [746, 217] on div "Indonesia" at bounding box center [772, 223] width 163 height 13
drag, startPoint x: 726, startPoint y: 246, endPoint x: 689, endPoint y: 247, distance: 36.5
click at [689, 247] on div "受眾主要性別 男性 92.7% 受眾主要年齡 25-34 歲 51% 受眾年齡及性別分布 男性 女性 60% 60% 50% 50% 40% 40% 30% …" at bounding box center [681, 203] width 724 height 305
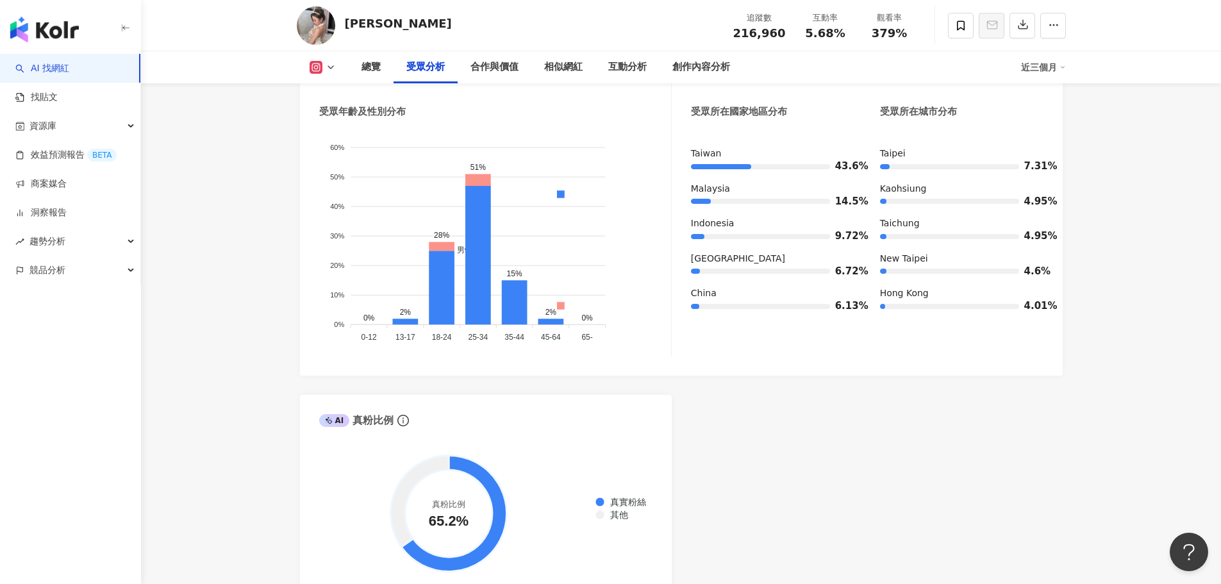
click at [752, 252] on div "[GEOGRAPHIC_DATA]" at bounding box center [772, 258] width 163 height 13
